Goal: Transaction & Acquisition: Purchase product/service

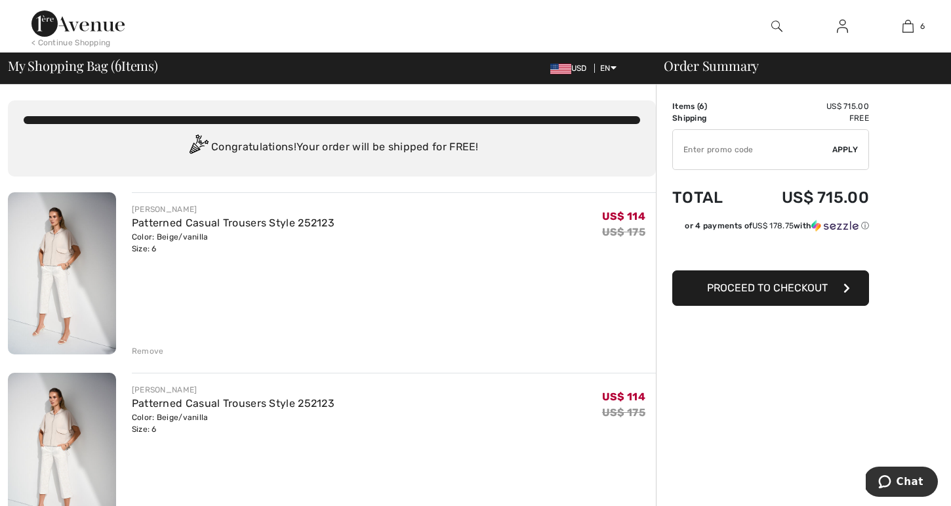
click at [721, 152] on input "TEXT" at bounding box center [752, 149] width 159 height 39
type input "SAVE20"
click at [840, 146] on span "Apply" at bounding box center [845, 150] width 26 height 12
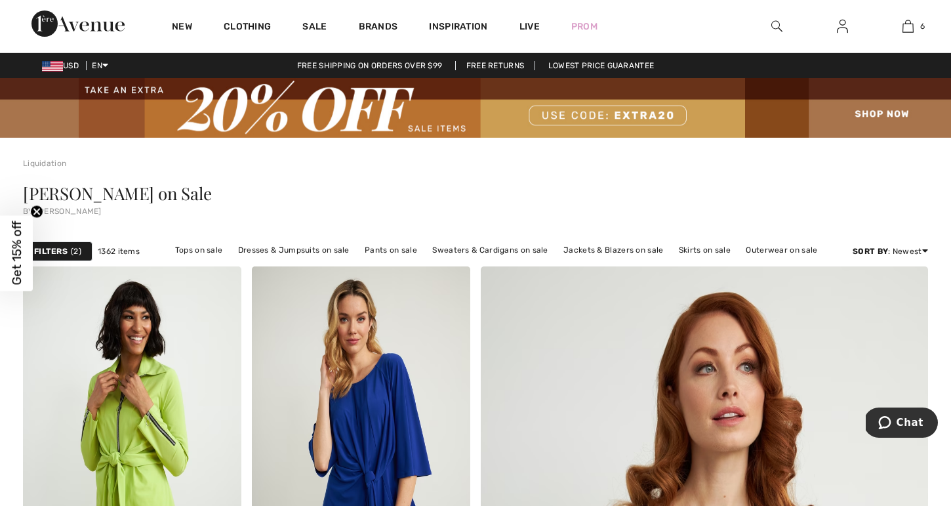
click at [905, 134] on img at bounding box center [475, 108] width 951 height 60
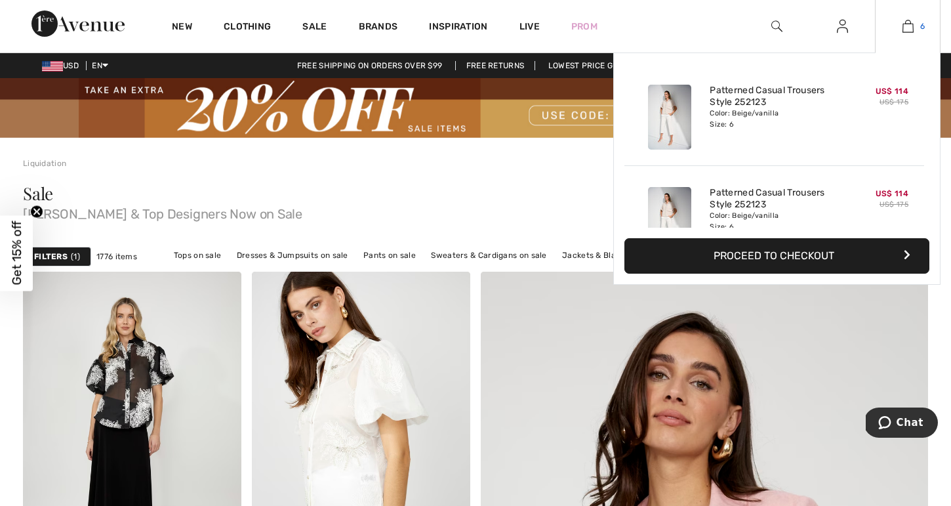
click at [905, 27] on img at bounding box center [908, 26] width 11 height 16
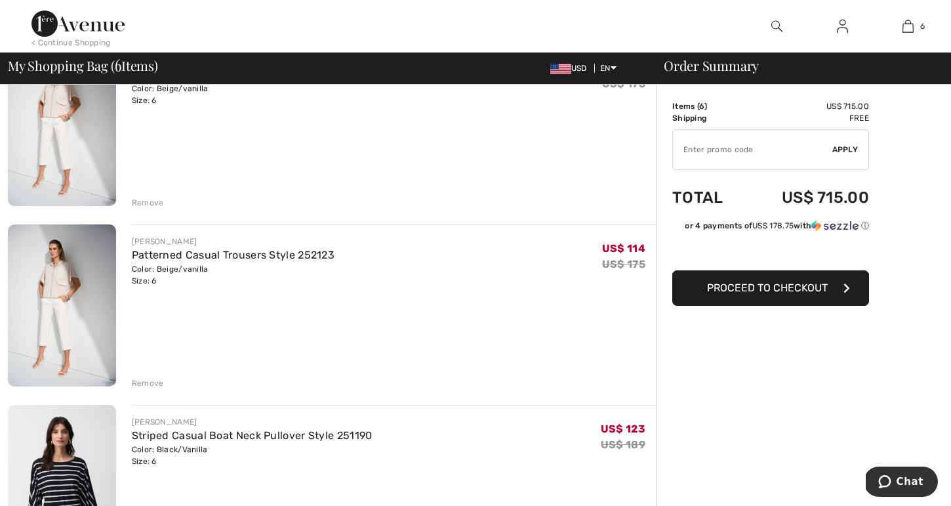
scroll to position [138, 0]
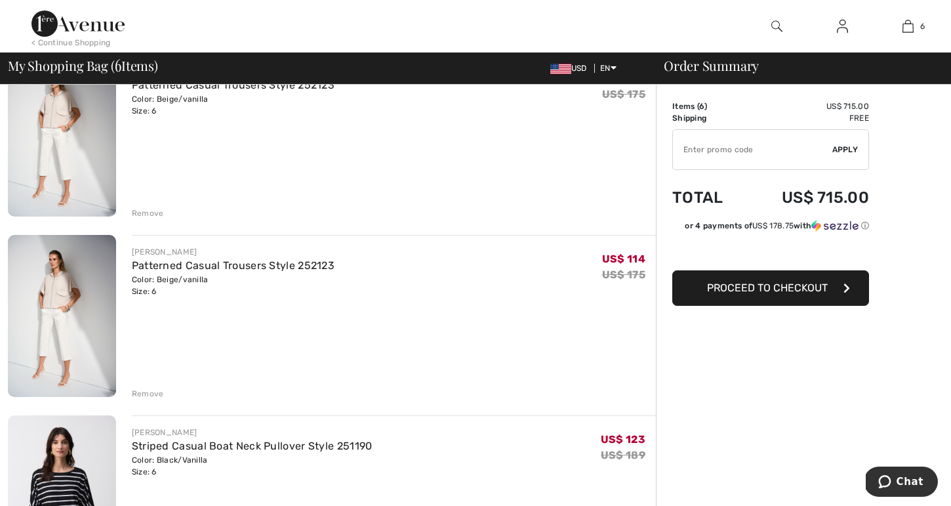
click at [144, 213] on div "Remove" at bounding box center [148, 213] width 32 height 12
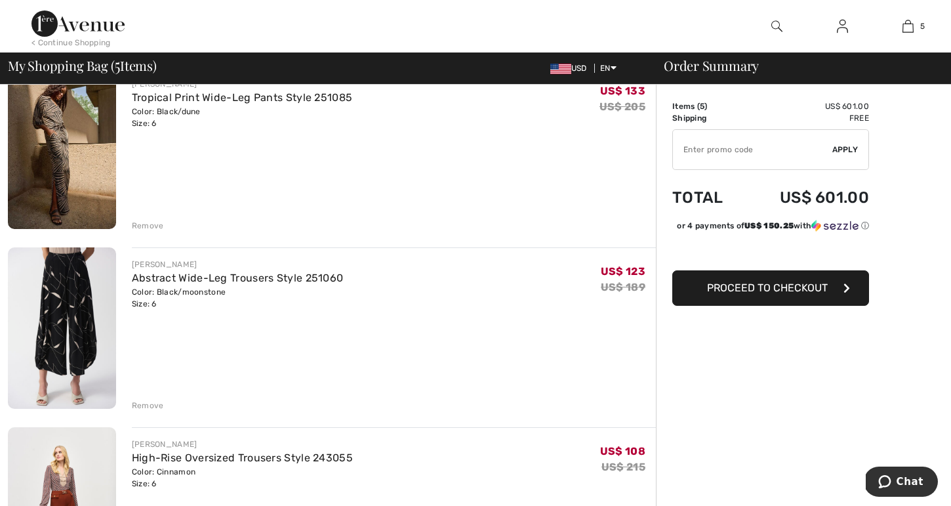
scroll to position [489, 0]
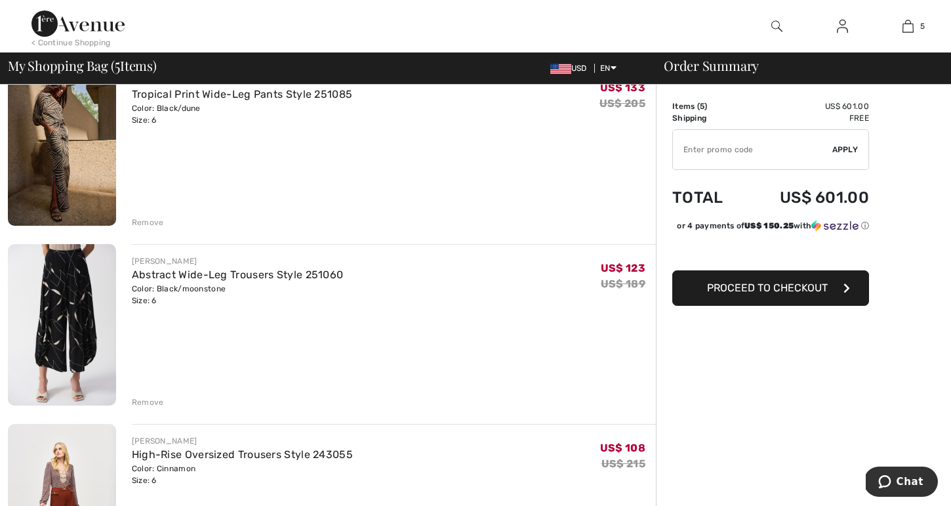
click at [150, 222] on div "Remove" at bounding box center [148, 222] width 32 height 12
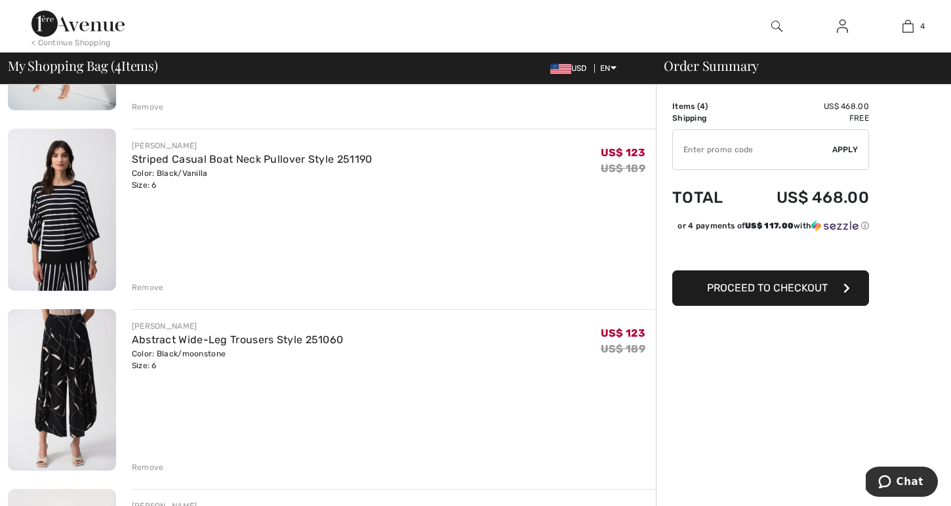
scroll to position [218, 0]
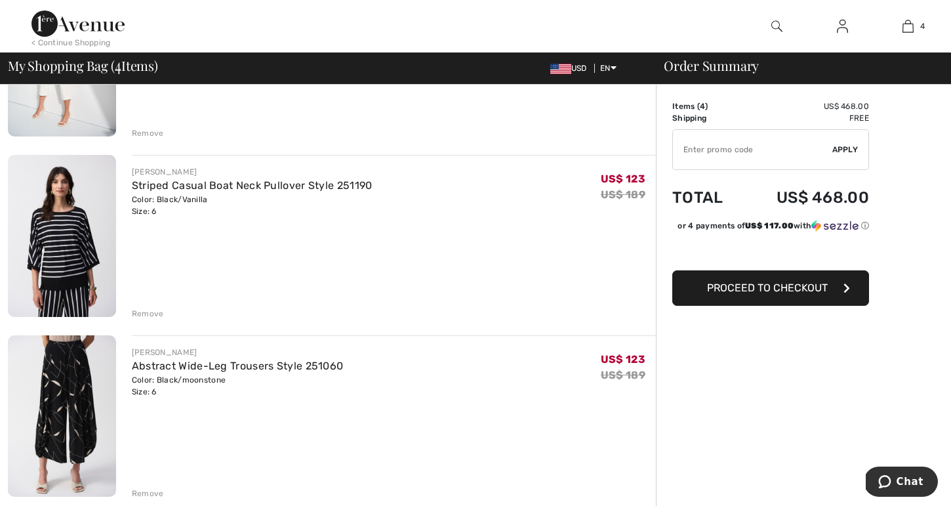
click at [687, 155] on input "TEXT" at bounding box center [752, 149] width 159 height 39
type input "EXTRA20"
click at [843, 148] on span "Apply" at bounding box center [845, 150] width 26 height 12
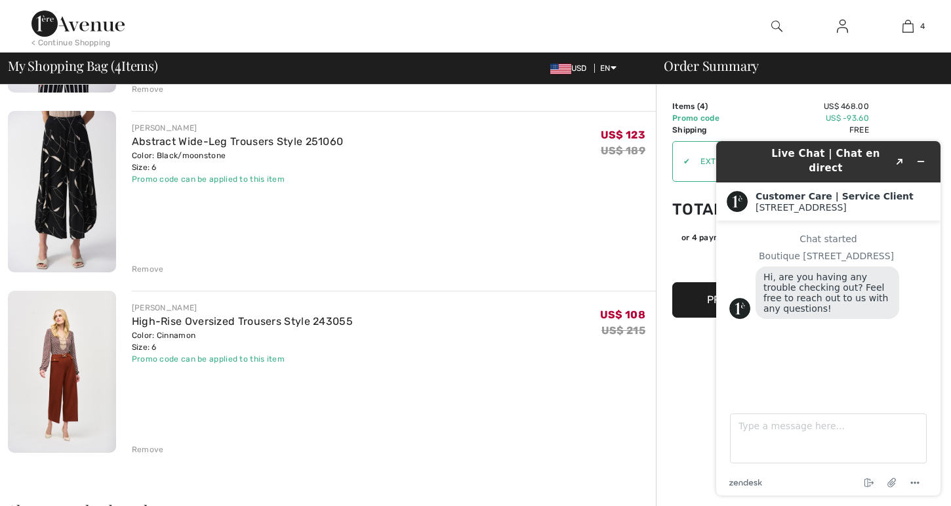
scroll to position [401, 0]
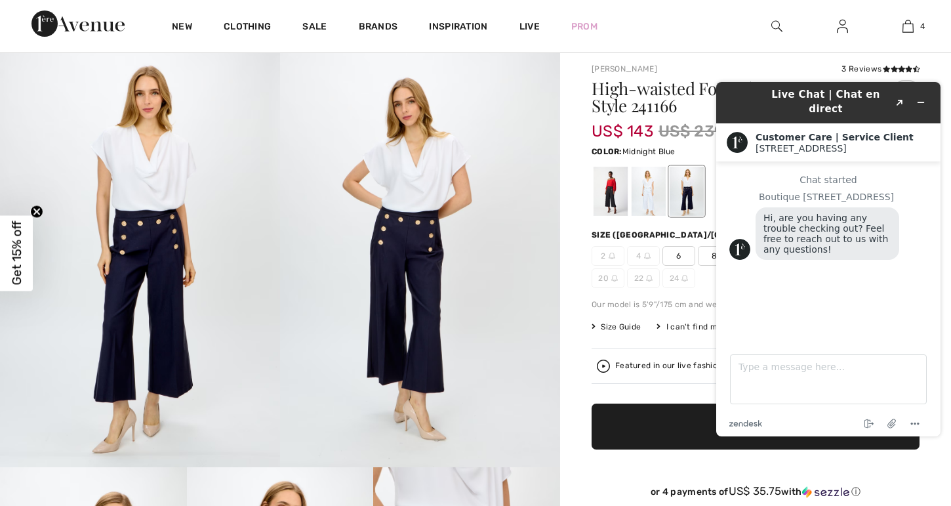
click at [682, 257] on span "6" at bounding box center [679, 256] width 33 height 20
click at [636, 420] on span "✔ Added to Bag Add to Bag" at bounding box center [756, 426] width 328 height 46
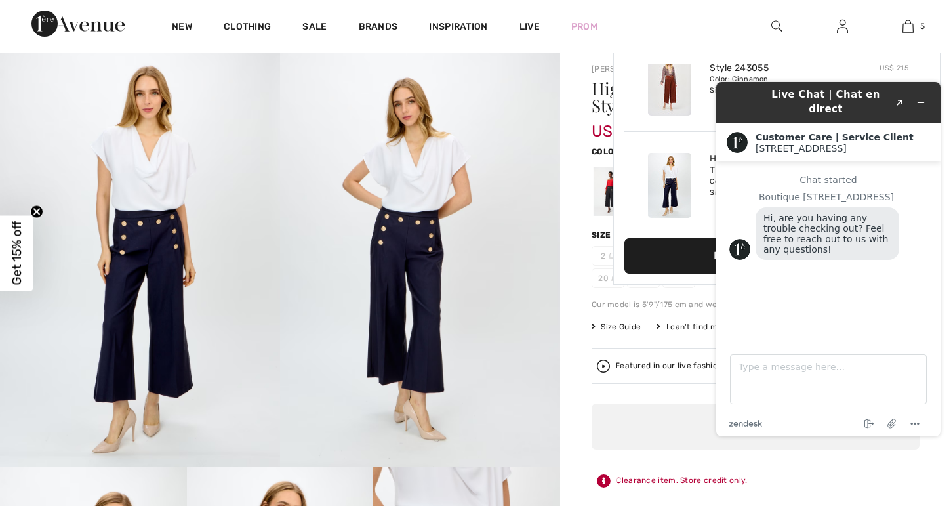
scroll to position [348, 0]
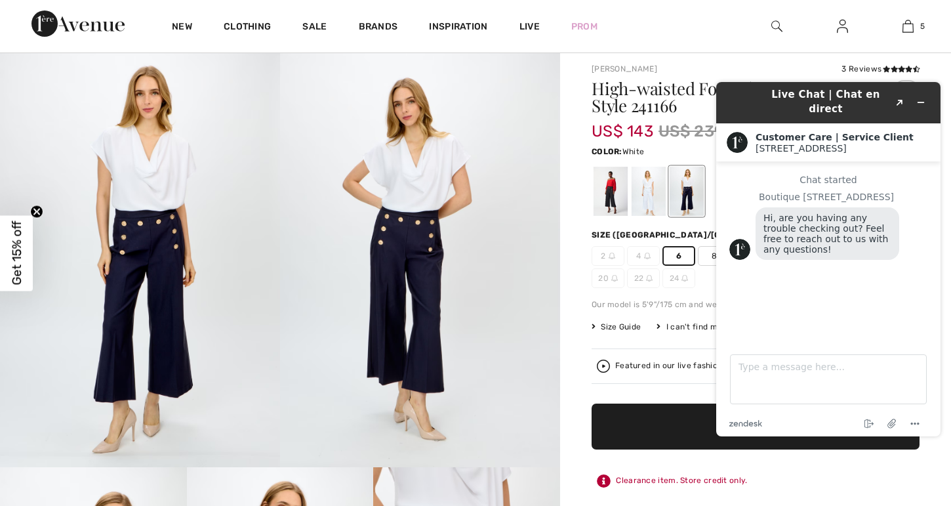
click at [651, 190] on div at bounding box center [649, 191] width 34 height 49
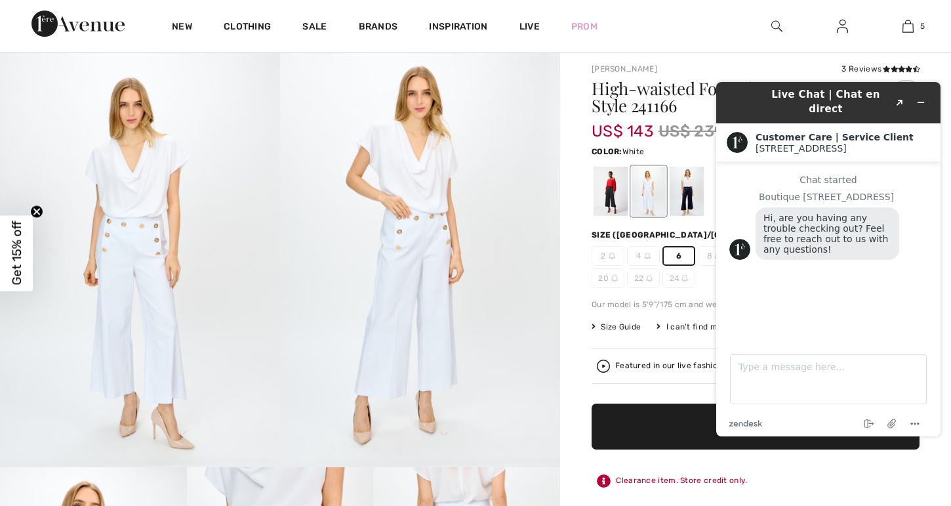
click at [672, 415] on span "✔ Added to Bag Add to Bag" at bounding box center [756, 426] width 328 height 46
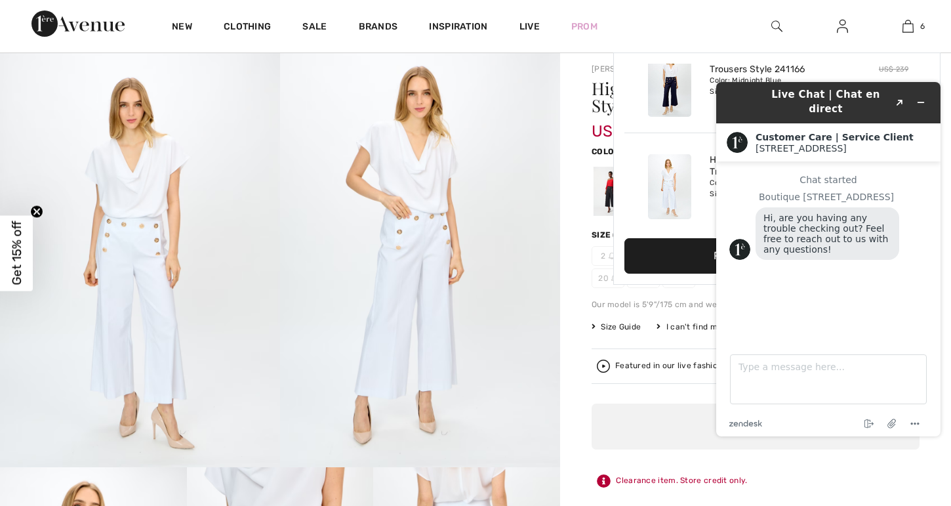
scroll to position [450, 0]
click at [571, 338] on div "Joseph Ribkoff 3 Reviews 3 Reviews High-waisted Formal Trousers Style 241166 US…" at bounding box center [755, 472] width 391 height 851
click at [602, 195] on div at bounding box center [611, 191] width 34 height 49
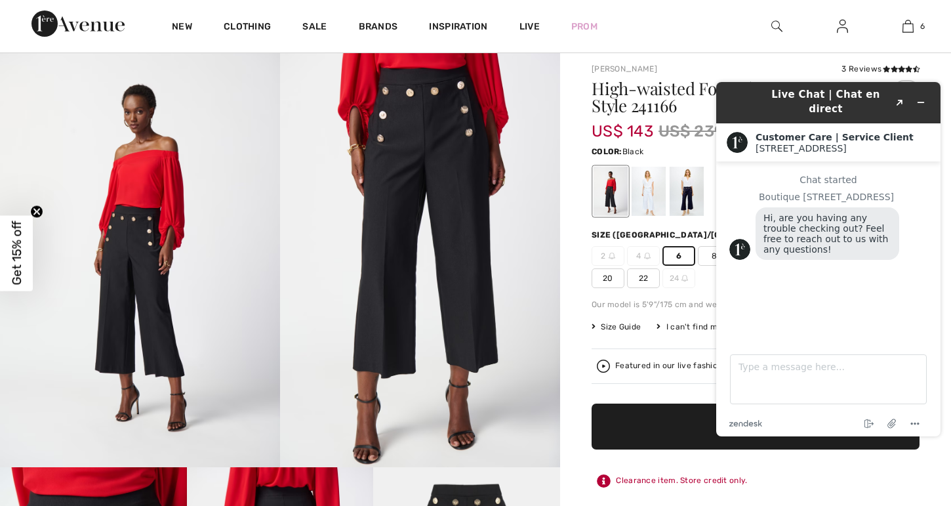
click at [665, 424] on span "✔ Added to Bag Add to Bag" at bounding box center [756, 426] width 328 height 46
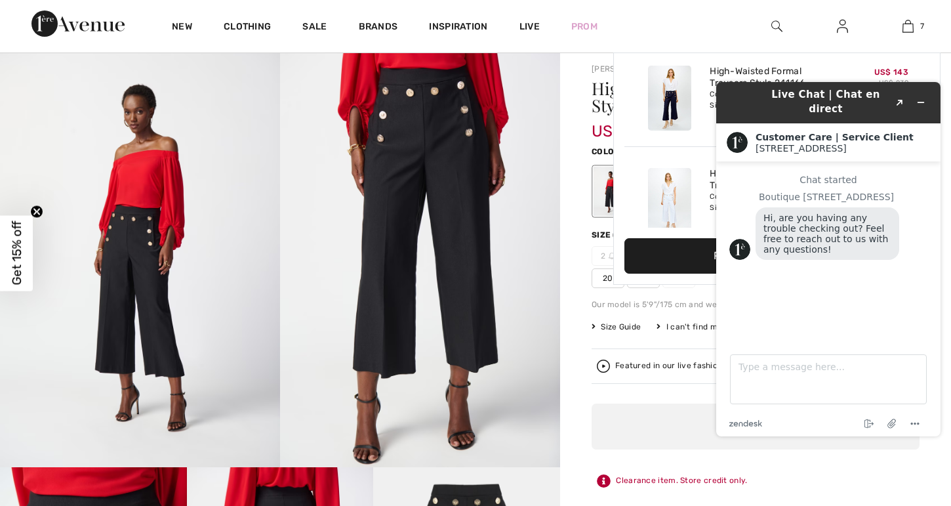
scroll to position [552, 0]
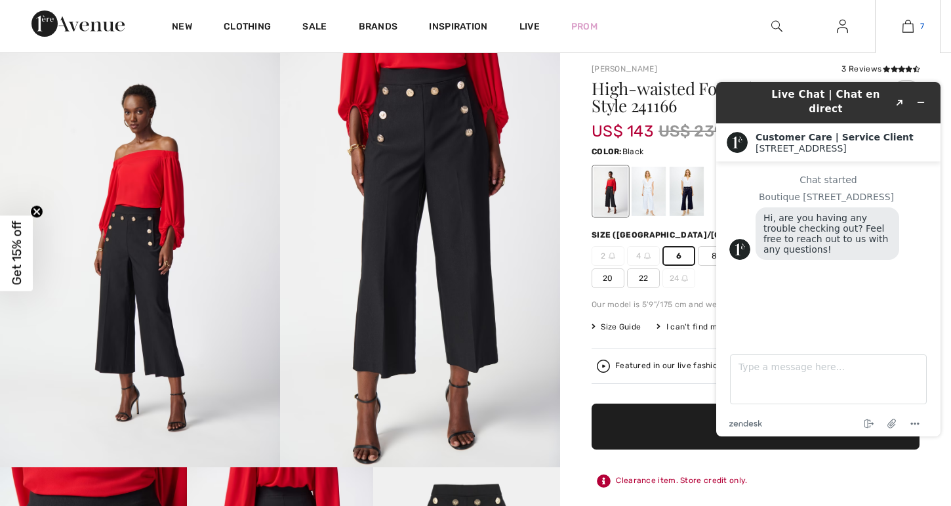
click at [913, 28] on img at bounding box center [908, 26] width 11 height 16
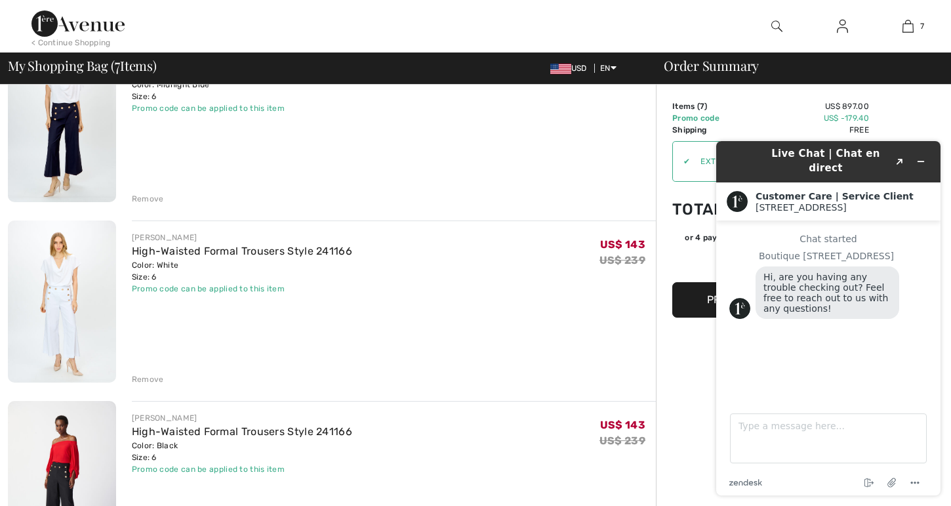
scroll to position [882, 0]
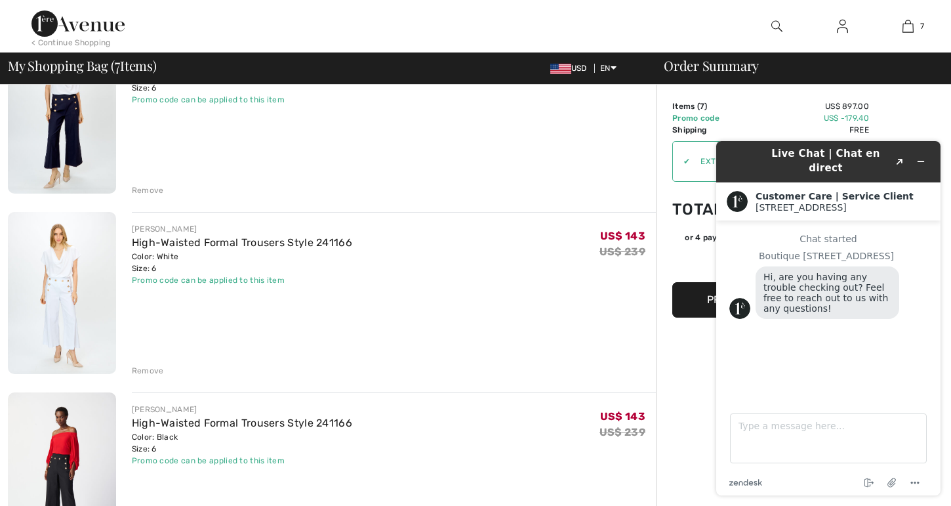
click at [680, 375] on div "Order Summary Details Items ( 7 ) US$ 897.00 Promo code US$ -179.40 Shipping Fr…" at bounding box center [803, 149] width 295 height 1893
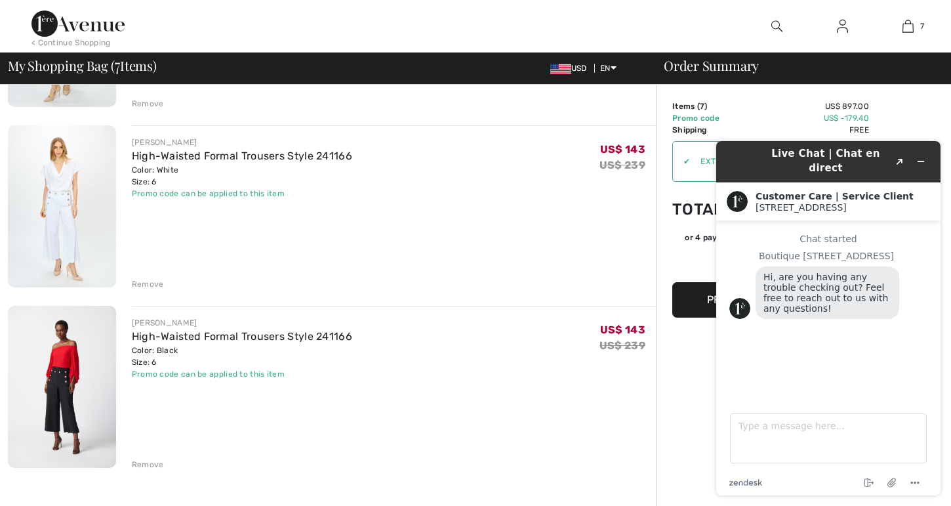
scroll to position [968, 0]
click at [304, 161] on link "High-Waisted Formal Trousers Style 241166" at bounding box center [242, 156] width 220 height 12
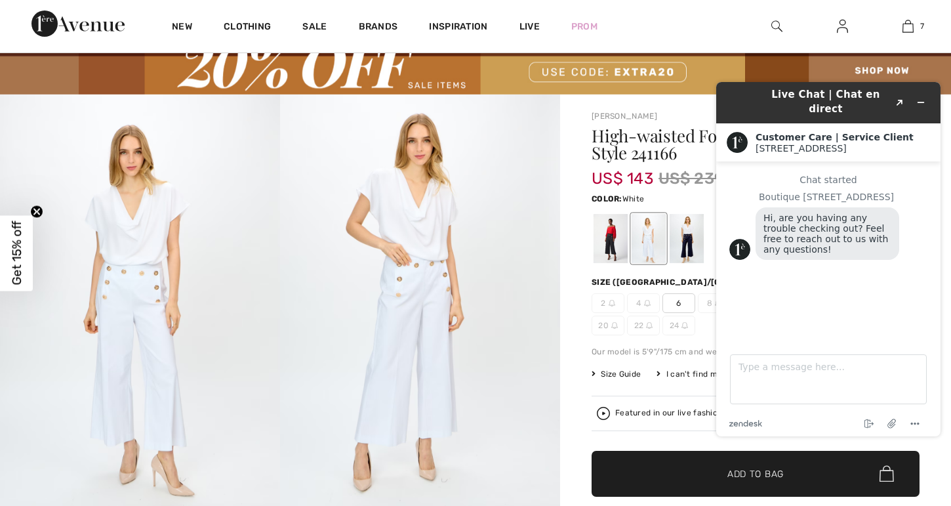
scroll to position [43, 0]
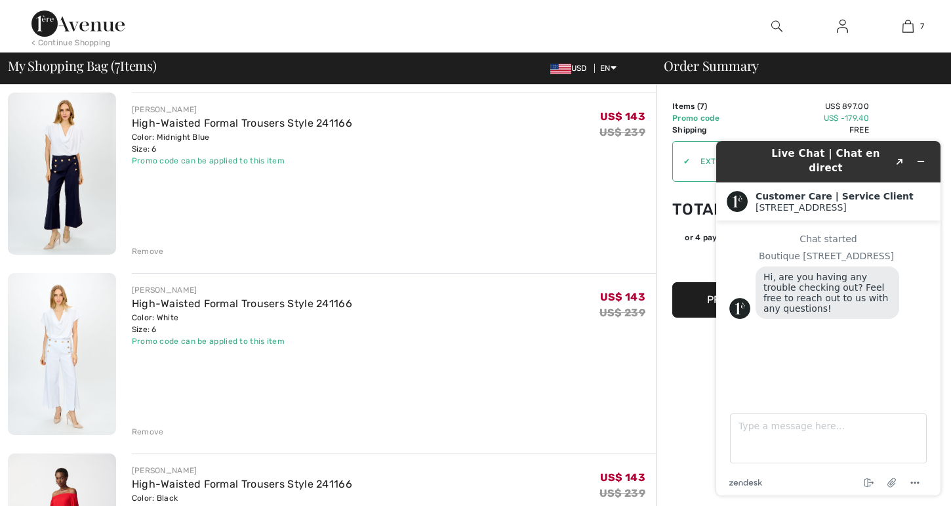
scroll to position [816, 0]
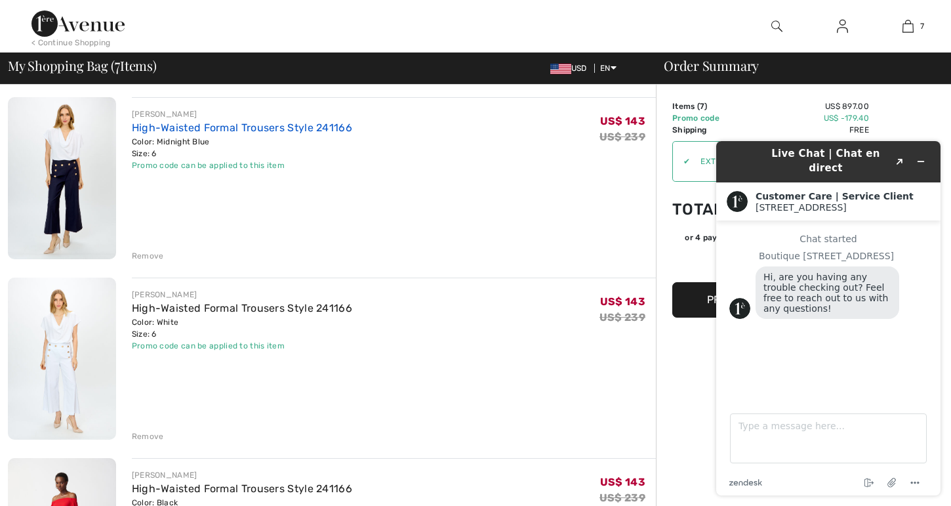
click at [218, 130] on link "High-Waisted Formal Trousers Style 241166" at bounding box center [242, 127] width 220 height 12
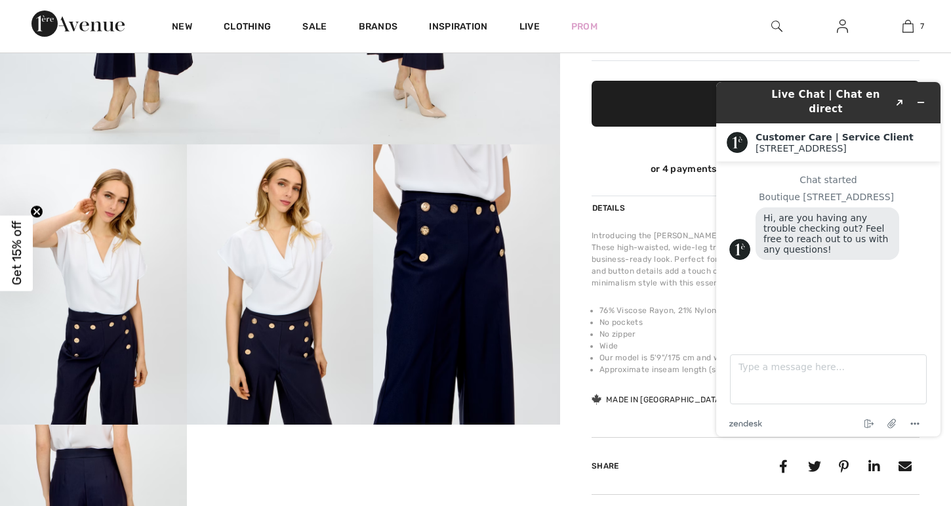
scroll to position [414, 0]
